Goal: Book appointment/travel/reservation

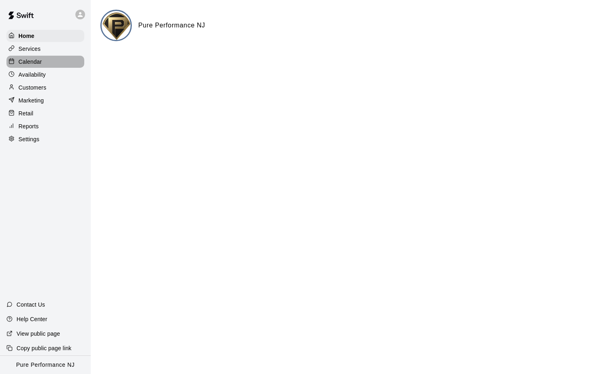
click at [34, 58] on p "Calendar" at bounding box center [30, 62] width 23 height 8
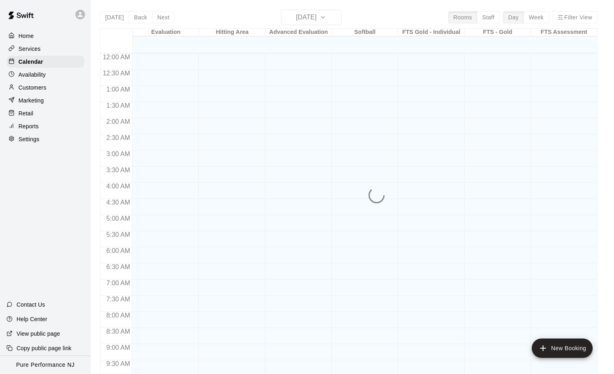
scroll to position [421, 0]
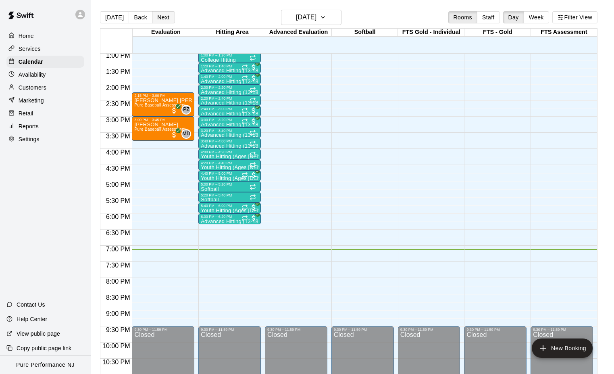
click at [160, 23] on button "Next" at bounding box center [163, 17] width 23 height 12
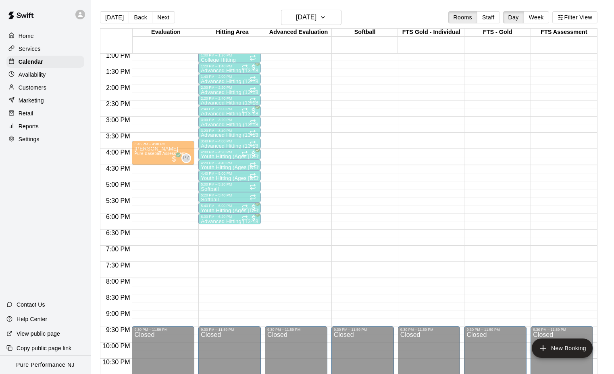
click at [160, 202] on span "Pure Baseball Assessment" at bounding box center [159, 201] width 51 height 4
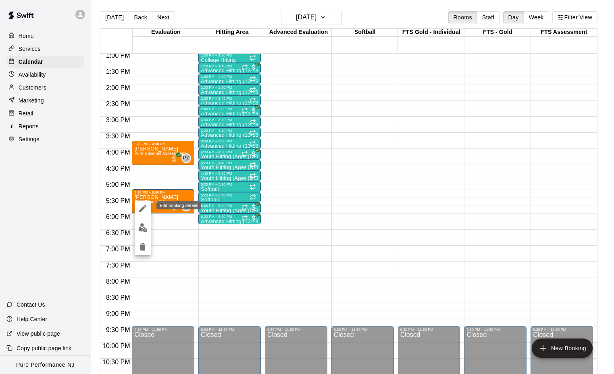
click at [143, 209] on icon "edit" at bounding box center [143, 208] width 10 height 10
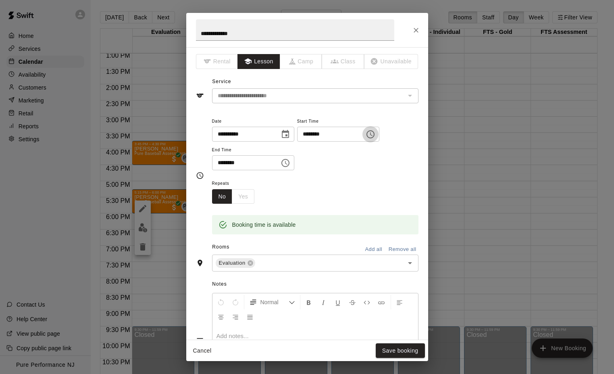
click at [375, 135] on icon "Choose time, selected time is 5:15 PM" at bounding box center [370, 134] width 10 height 10
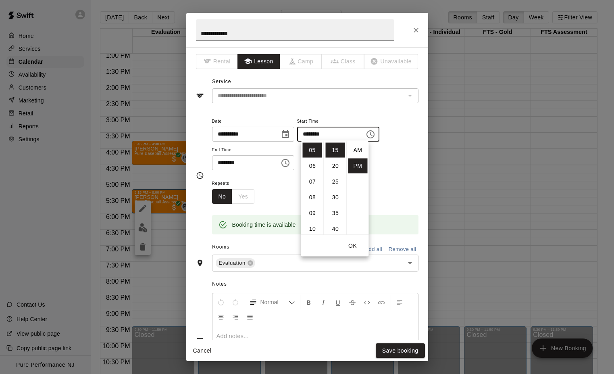
scroll to position [15, 0]
click at [309, 165] on li "02" at bounding box center [312, 167] width 19 height 15
type input "********"
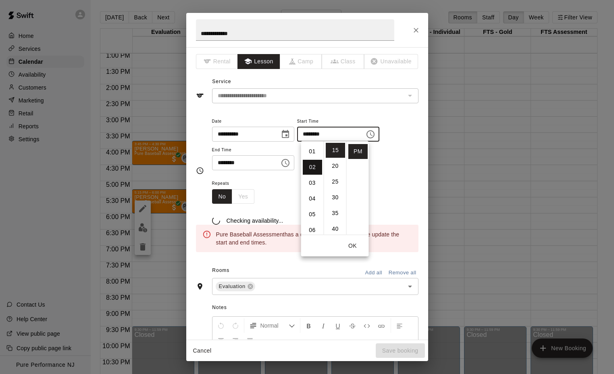
scroll to position [31, 0]
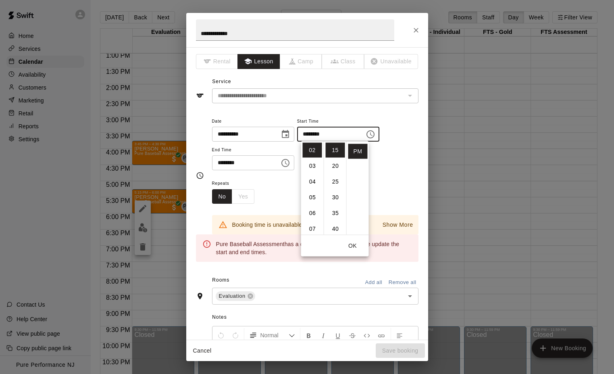
click at [287, 162] on icon "Choose time, selected time is 6:00 PM" at bounding box center [286, 163] width 2 height 4
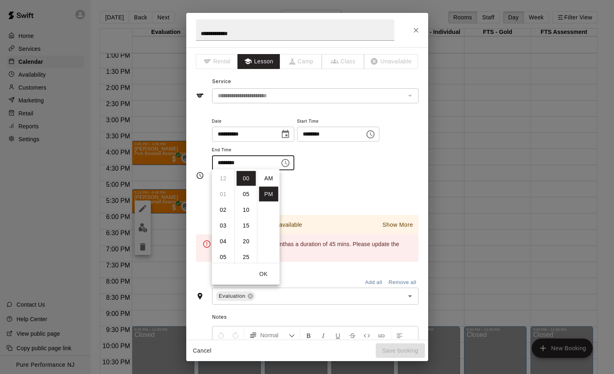
scroll to position [15, 0]
click at [220, 197] on li "03" at bounding box center [223, 193] width 19 height 15
type input "********"
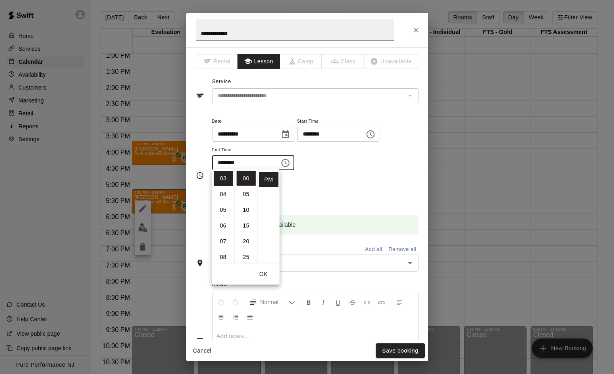
click at [288, 196] on div "Repeats No Yes" at bounding box center [315, 190] width 206 height 25
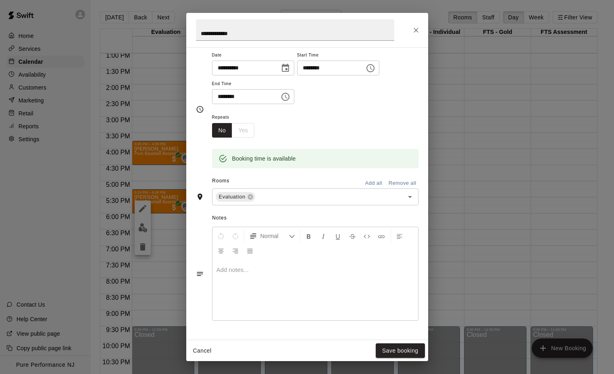
scroll to position [69, 0]
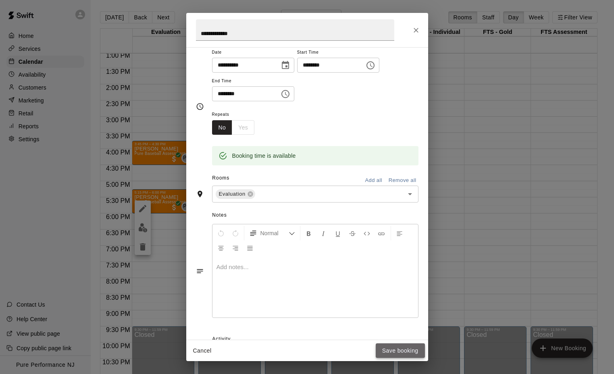
click at [390, 346] on button "Save booking" at bounding box center [400, 350] width 49 height 15
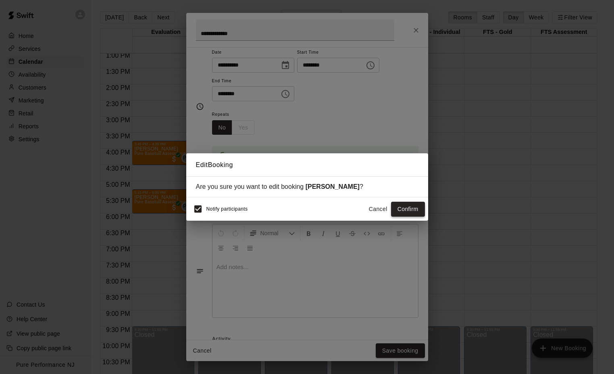
click at [398, 212] on button "Confirm" at bounding box center [408, 208] width 34 height 15
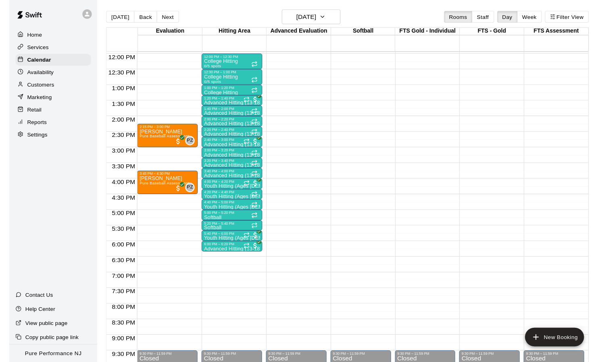
scroll to position [384, 0]
